Goal: Find specific page/section: Find specific page/section

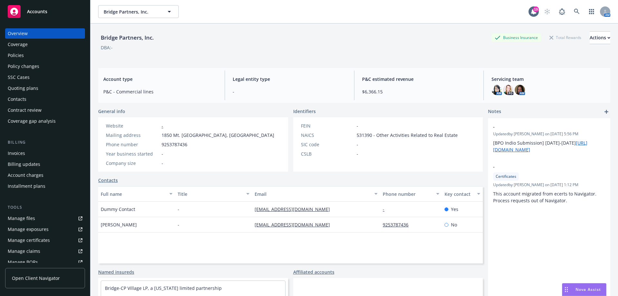
click at [34, 11] on span "Accounts" at bounding box center [37, 11] width 20 height 5
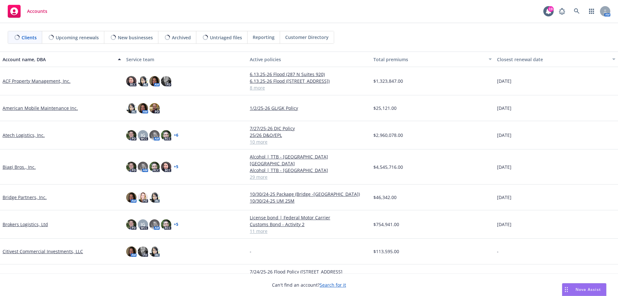
click at [20, 165] on link "Biagi Bros., Inc." at bounding box center [19, 167] width 33 height 7
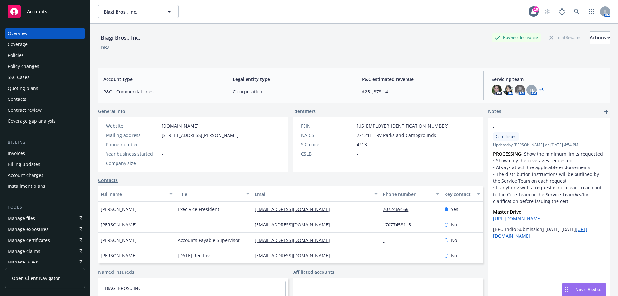
click at [38, 58] on div "Policies" at bounding box center [45, 55] width 75 height 10
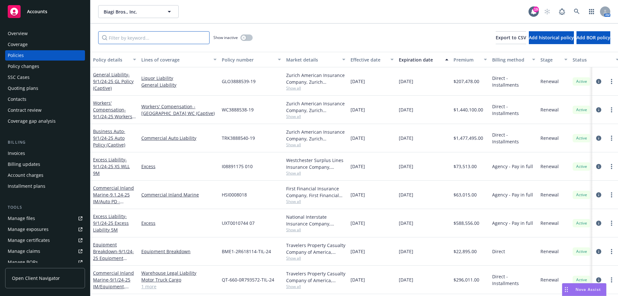
click at [176, 38] on input "Filter by keyword..." at bounding box center [153, 37] width 111 height 13
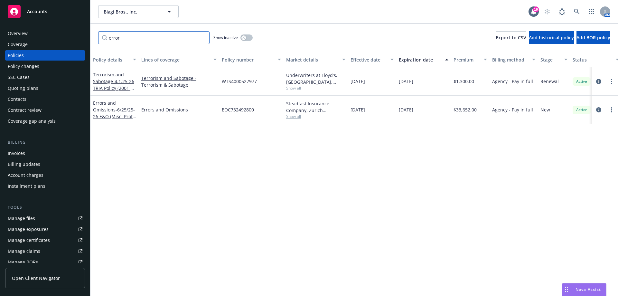
type input "error"
